Goal: Find specific page/section: Find specific page/section

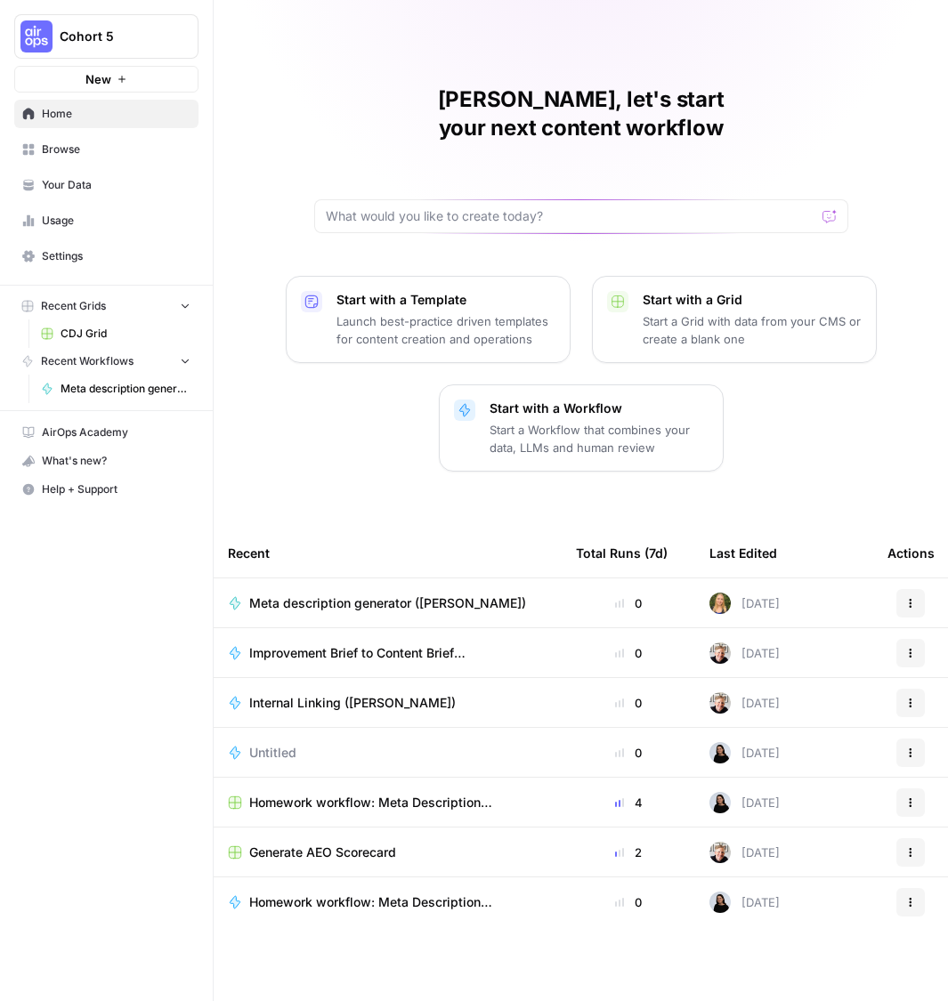
click at [106, 193] on span "Your Data" at bounding box center [116, 185] width 149 height 16
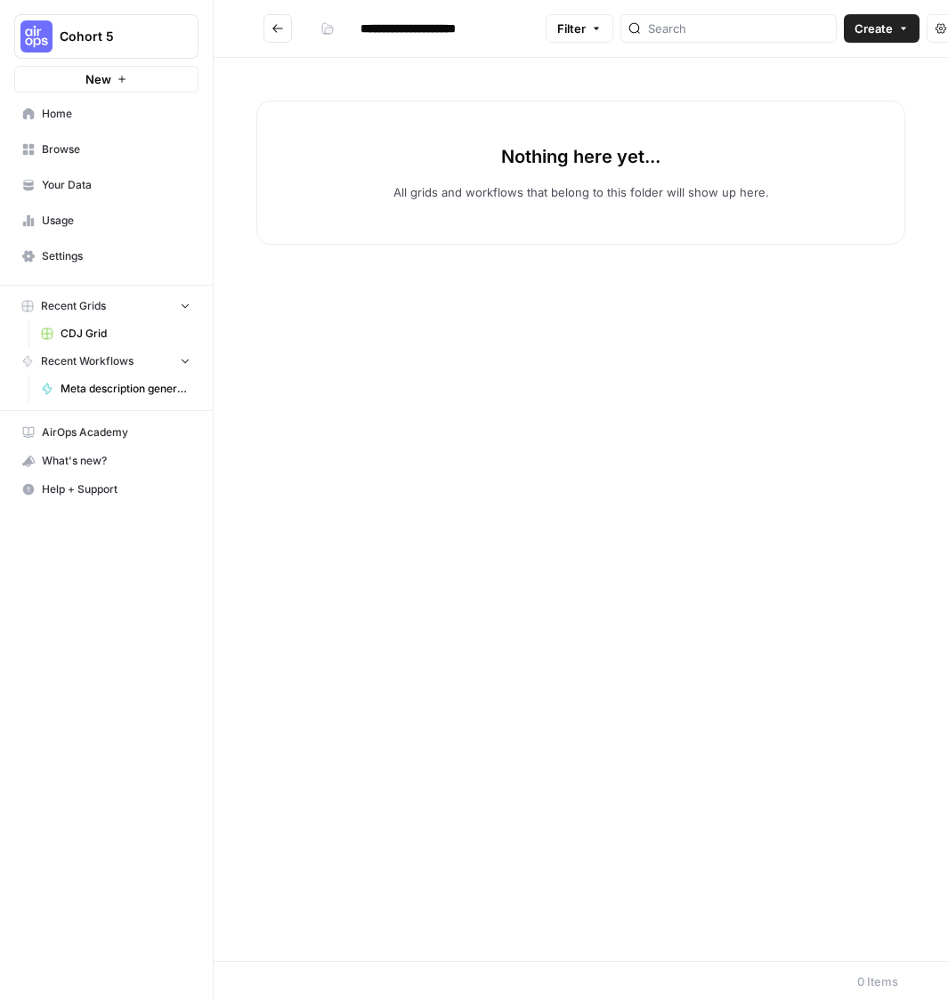
click at [538, 36] on input "**********" at bounding box center [445, 28] width 186 height 28
click at [556, 373] on div "Nothing here yet... All grids and workflows that belong to this folder will sho…" at bounding box center [581, 509] width 734 height 903
